Goal: Navigation & Orientation: Find specific page/section

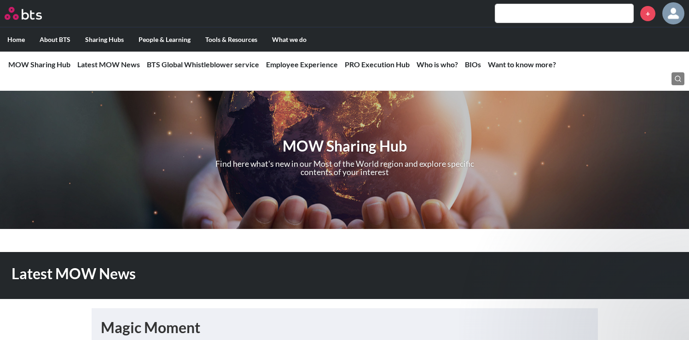
scroll to position [4, 0]
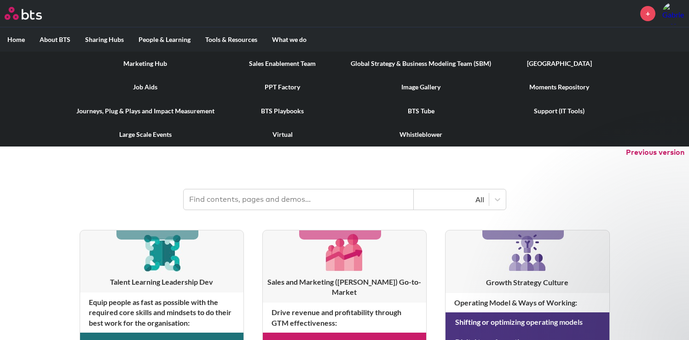
click at [288, 86] on link "PPT Factory" at bounding box center [283, 87] width 122 height 24
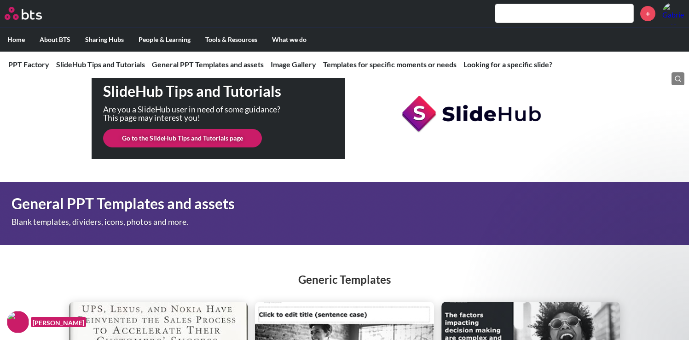
scroll to position [218, 0]
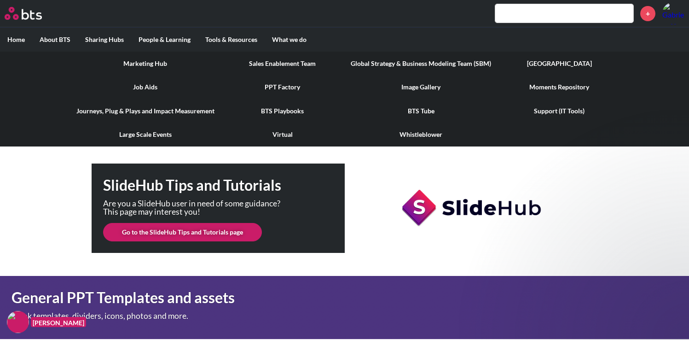
click at [436, 88] on link "Image Gallery" at bounding box center [421, 87] width 155 height 24
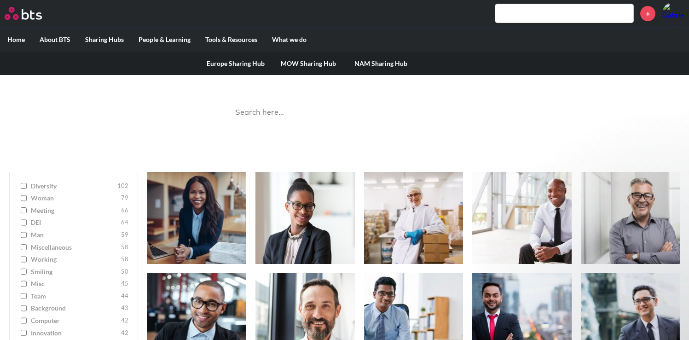
click at [302, 62] on link "MOW Sharing Hub" at bounding box center [308, 64] width 73 height 24
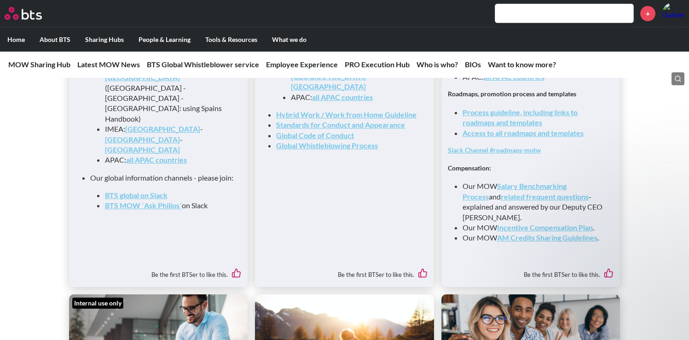
scroll to position [1083, 0]
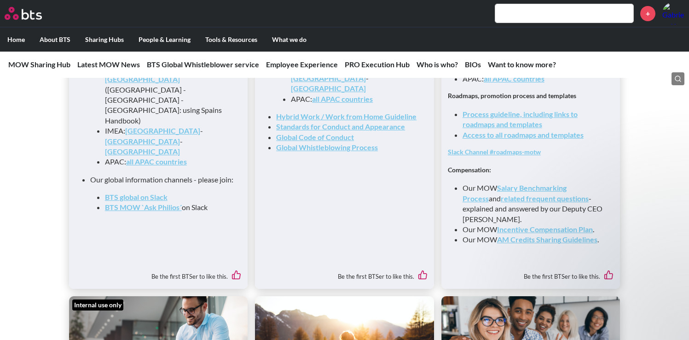
click at [531, 128] on link "Process guideline, including links to roadmaps and templates" at bounding box center [520, 119] width 115 height 19
click at [529, 139] on link "Access to all roadmaps and templates" at bounding box center [523, 134] width 121 height 9
